Goal: Transaction & Acquisition: Purchase product/service

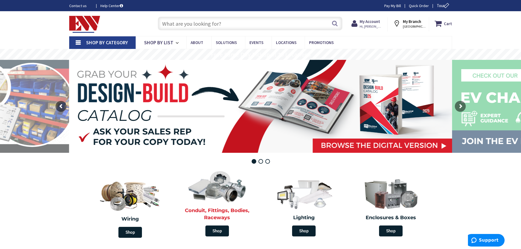
click at [218, 190] on img at bounding box center [217, 186] width 63 height 37
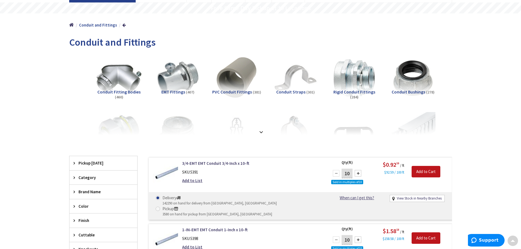
scroll to position [47, 0]
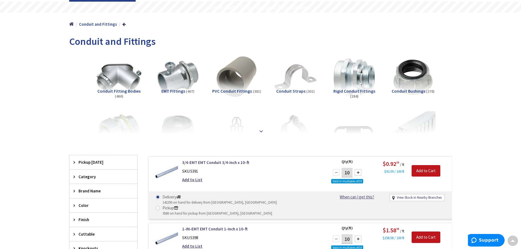
click at [262, 132] on div at bounding box center [261, 119] width 356 height 30
click at [260, 131] on strong at bounding box center [261, 130] width 7 height 6
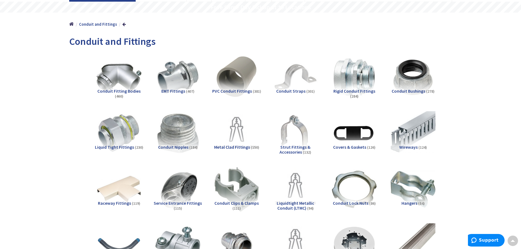
click at [178, 129] on img at bounding box center [178, 134] width 50 height 50
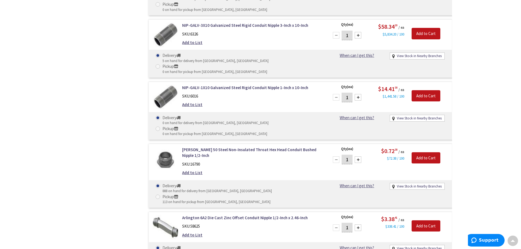
scroll to position [1020, 0]
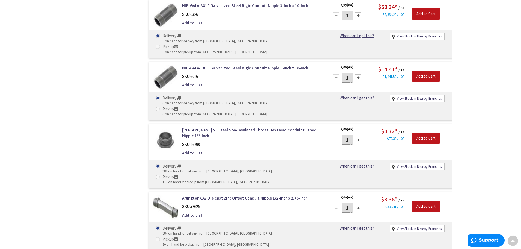
type input "100"
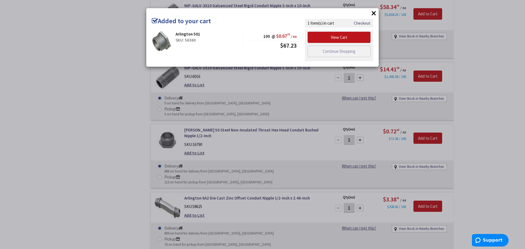
click at [376, 13] on button "×" at bounding box center [374, 13] width 8 height 8
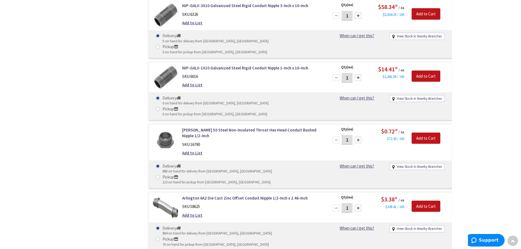
click at [357, 205] on div at bounding box center [358, 208] width 7 height 7
click at [358, 205] on div at bounding box center [358, 208] width 7 height 7
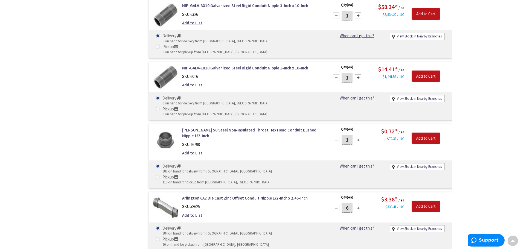
click at [358, 205] on div at bounding box center [358, 208] width 7 height 7
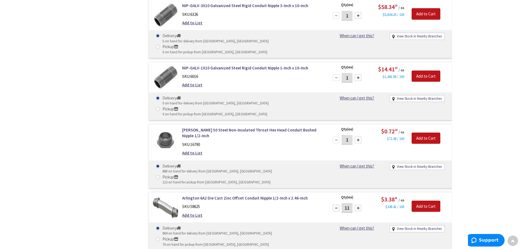
click at [358, 205] on div at bounding box center [358, 208] width 7 height 7
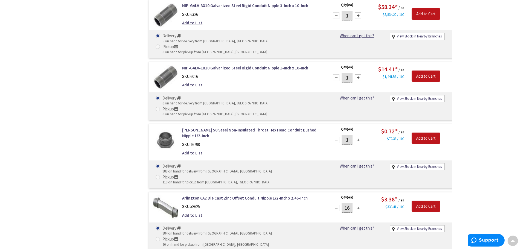
click at [358, 205] on div at bounding box center [358, 208] width 7 height 7
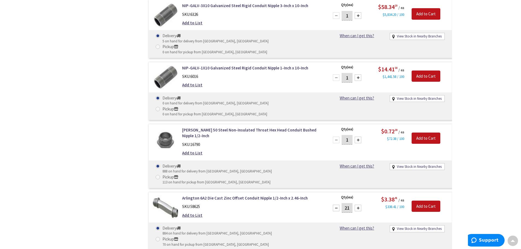
click at [358, 205] on div at bounding box center [358, 208] width 7 height 7
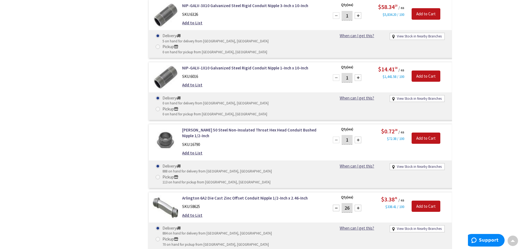
click at [358, 205] on div at bounding box center [358, 208] width 7 height 7
type input "30"
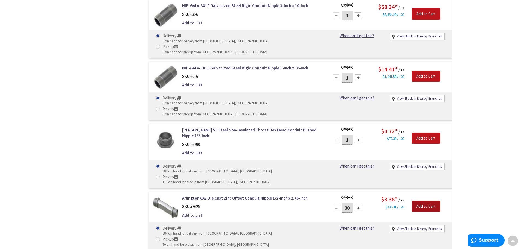
click at [426, 201] on input "Add to Cart" at bounding box center [426, 206] width 29 height 11
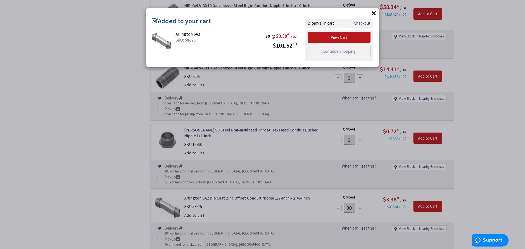
click at [375, 13] on button "×" at bounding box center [374, 13] width 8 height 8
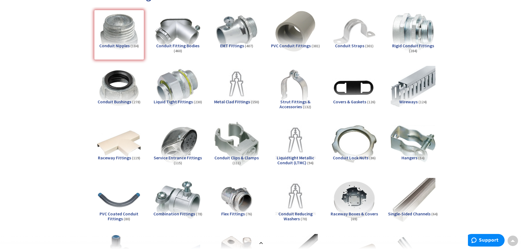
scroll to position [0, 0]
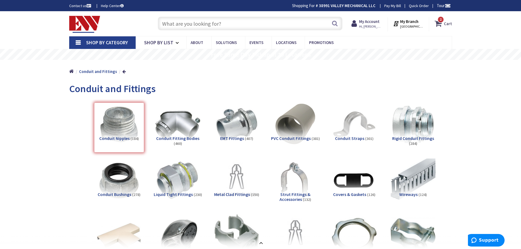
click at [441, 21] on span "2" at bounding box center [441, 19] width 2 height 5
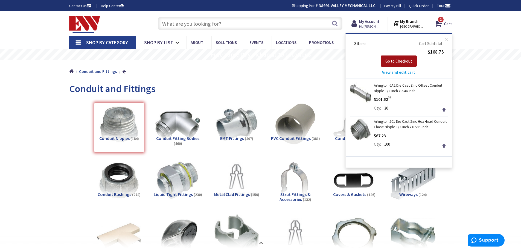
click at [395, 59] on span "Go to Checkout" at bounding box center [399, 61] width 27 height 5
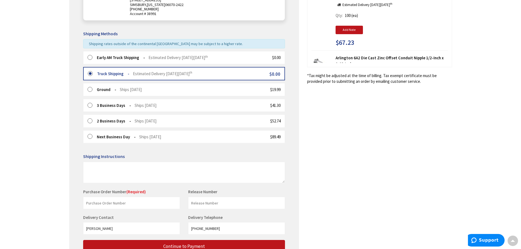
scroll to position [110, 0]
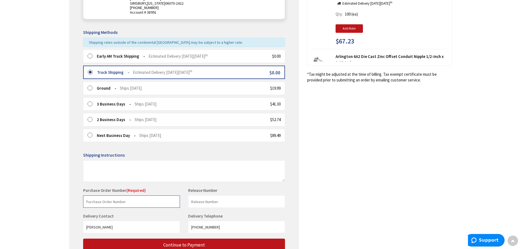
click at [113, 202] on input "text" at bounding box center [131, 202] width 97 height 12
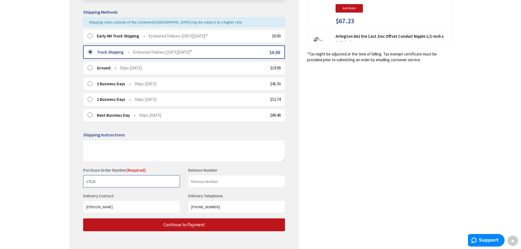
scroll to position [133, 0]
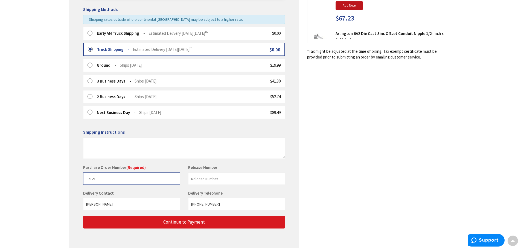
type input "17121"
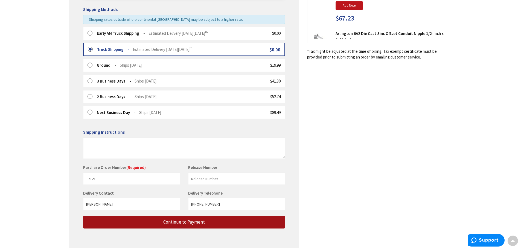
click at [174, 221] on span "Continue to Payment" at bounding box center [184, 222] width 42 height 6
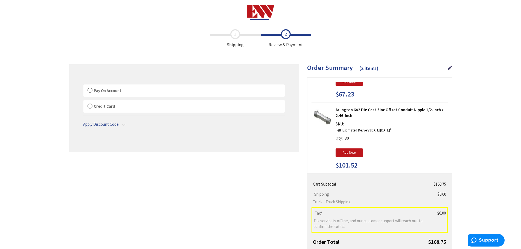
scroll to position [2, 0]
click at [91, 89] on label "Pay On Account" at bounding box center [183, 90] width 201 height 13
click at [83, 85] on input "Pay On Account" at bounding box center [83, 85] width 0 height 0
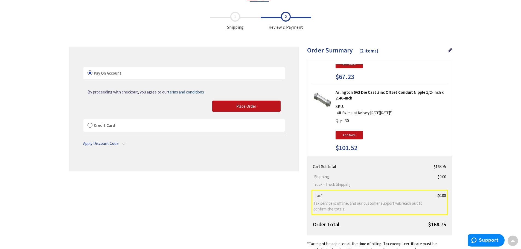
scroll to position [0, 0]
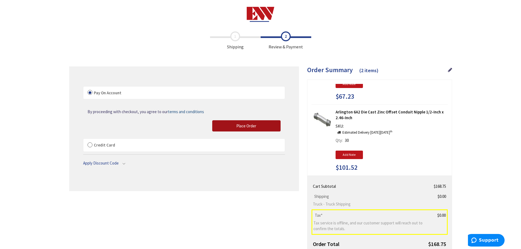
click at [236, 123] on span "Place Order" at bounding box center [246, 125] width 20 height 5
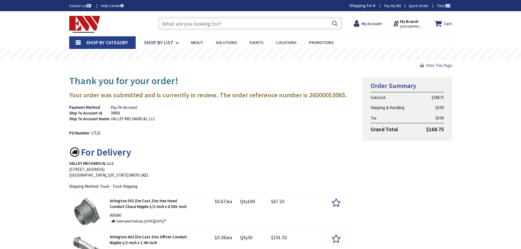
click at [416, 22] on strong "My Branch" at bounding box center [409, 21] width 18 height 5
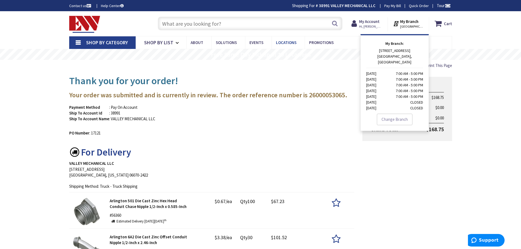
click at [285, 44] on span "Locations" at bounding box center [286, 42] width 21 height 5
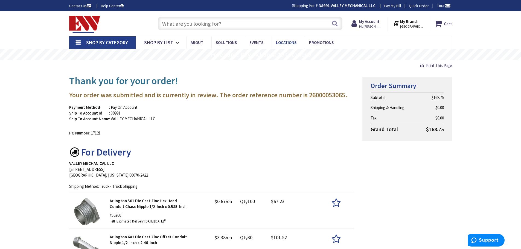
click at [282, 43] on span "Locations" at bounding box center [286, 42] width 21 height 5
